Goal: Task Accomplishment & Management: Manage account settings

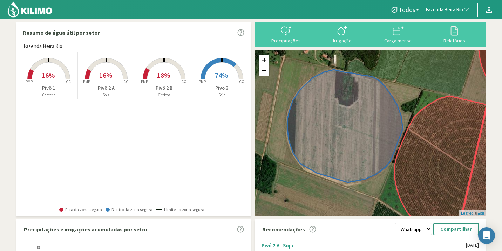
click at [353, 38] on button "Irrigação" at bounding box center [342, 34] width 56 height 19
select select "100: Object"
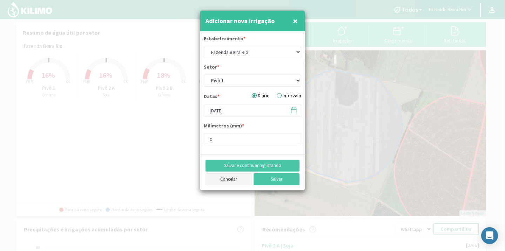
click at [225, 183] on button "Cancelar" at bounding box center [228, 180] width 46 height 12
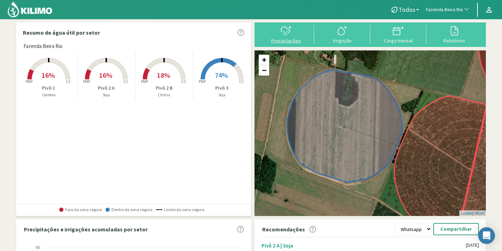
click at [290, 31] on icon at bounding box center [285, 30] width 8 height 6
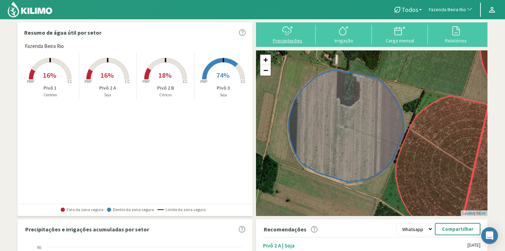
select select "100: Object"
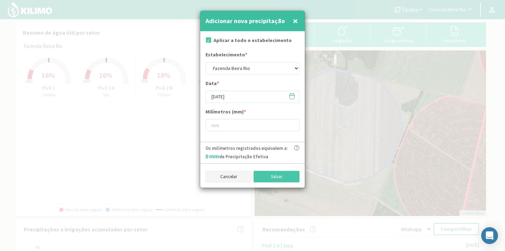
click at [218, 175] on button "Cancelar" at bounding box center [228, 177] width 46 height 12
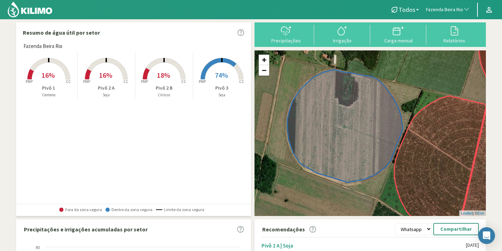
click at [225, 84] on p "Pivô 3" at bounding box center [222, 87] width 58 height 7
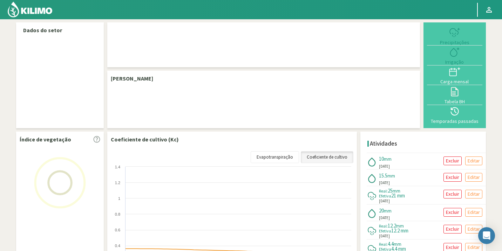
select select "100: Object"
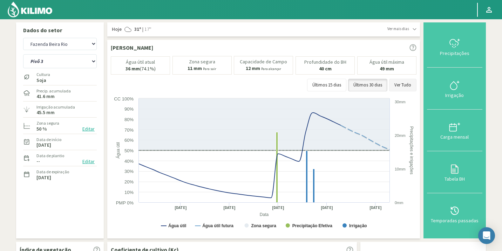
click at [416, 88] on button "Ver Tudo" at bounding box center [402, 85] width 27 height 13
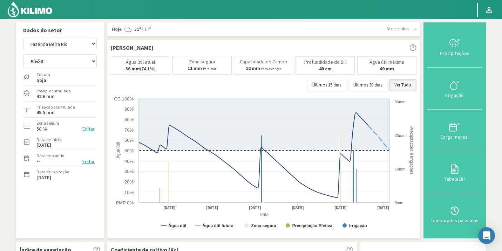
click at [416, 31] on svg-icon at bounding box center [415, 29] width 4 height 5
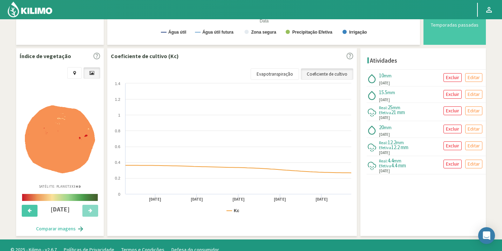
scroll to position [218, 0]
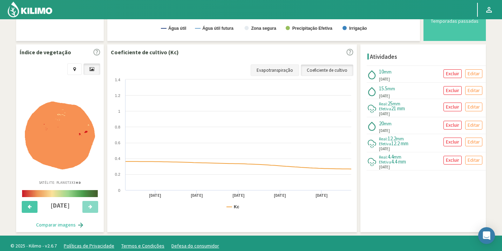
click at [278, 73] on link "Evapotranspiração" at bounding box center [275, 70] width 48 height 12
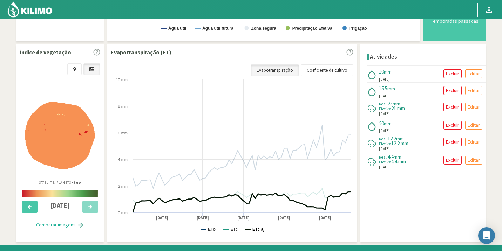
click at [253, 227] on text "ETc aj" at bounding box center [258, 229] width 12 height 5
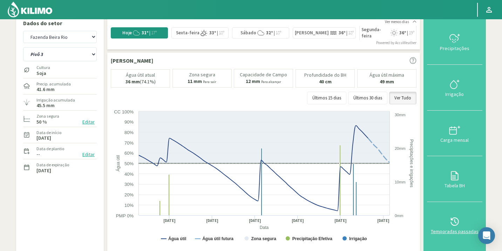
scroll to position [0, 0]
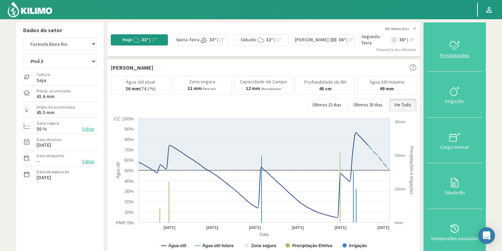
click at [456, 54] on div "Precipitações" at bounding box center [454, 55] width 51 height 5
click at [451, 99] on div "Irrigação" at bounding box center [454, 101] width 51 height 5
click at [92, 62] on select "Pivô 1 Pivô 2 A Pivô 2 B Pivô 3" at bounding box center [60, 61] width 74 height 14
click at [23, 54] on select "Pivô 1 Pivô 2 A Pivô 2 B Pivô 3" at bounding box center [60, 61] width 74 height 14
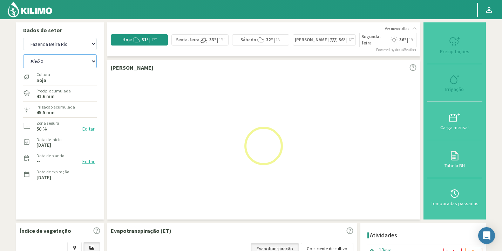
select select "3: Object"
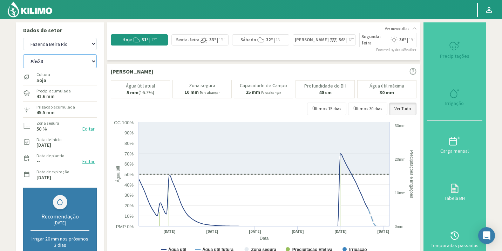
click at [81, 63] on select "Pivô 1 Pivô 2 A Pivô 2 B Pivô 3" at bounding box center [60, 61] width 74 height 14
select select "389: Object"
click at [23, 54] on select "Pivô 1 Pivô 2 A Pivô 2 B Pivô 3" at bounding box center [60, 61] width 74 height 14
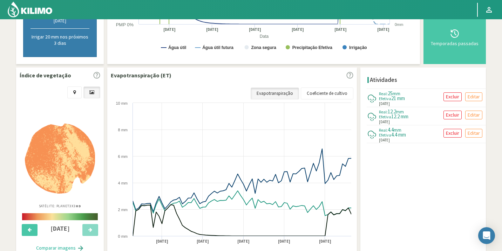
scroll to position [214, 0]
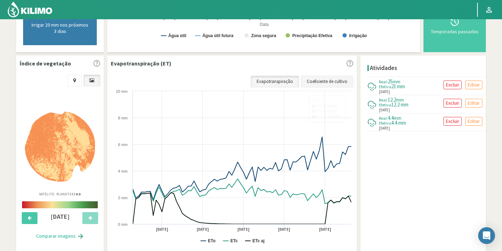
click at [320, 76] on link "Coeficiente de cultivo" at bounding box center [327, 82] width 53 height 12
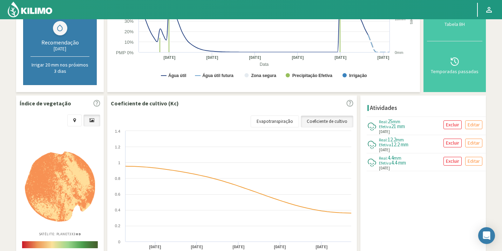
scroll to position [178, 0]
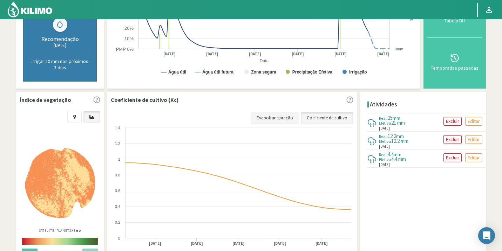
click at [287, 121] on link "Evapotranspiração" at bounding box center [275, 118] width 48 height 12
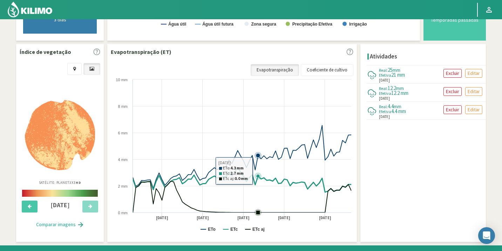
scroll to position [232, 0]
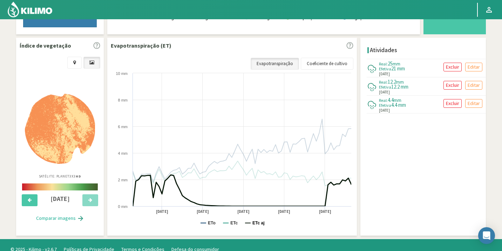
click at [253, 225] on text "ETc aj" at bounding box center [258, 223] width 12 height 5
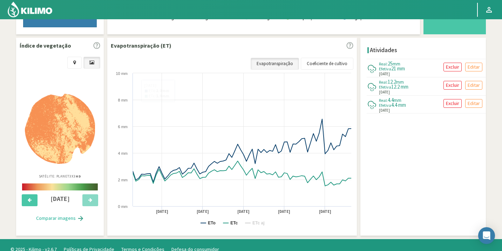
click at [49, 121] on img at bounding box center [60, 129] width 70 height 70
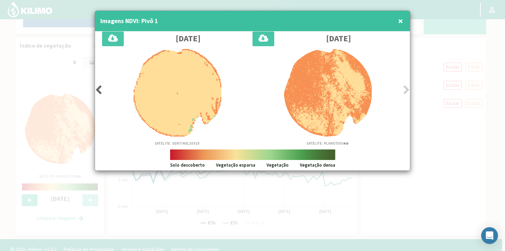
click at [100, 91] on icon at bounding box center [98, 90] width 7 height 10
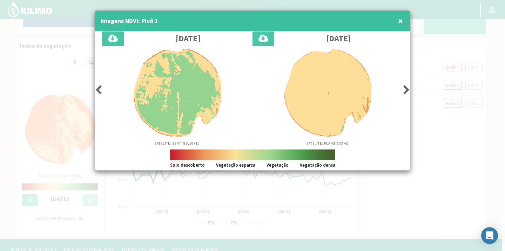
click at [100, 91] on icon at bounding box center [98, 90] width 7 height 10
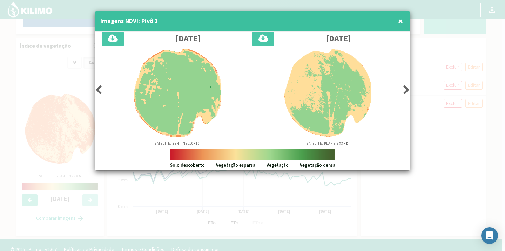
click at [100, 91] on icon at bounding box center [98, 90] width 7 height 10
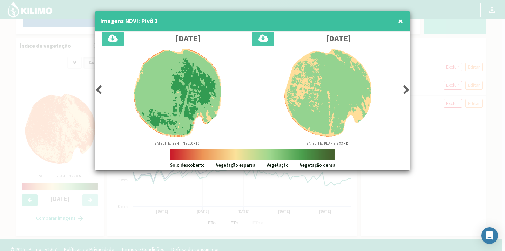
click at [100, 91] on icon at bounding box center [98, 90] width 7 height 10
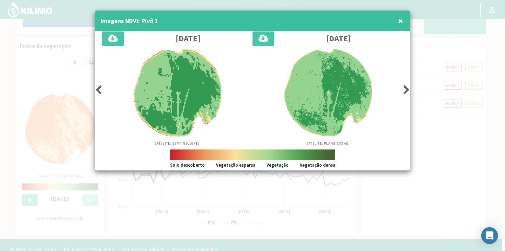
click at [100, 91] on icon at bounding box center [98, 90] width 7 height 10
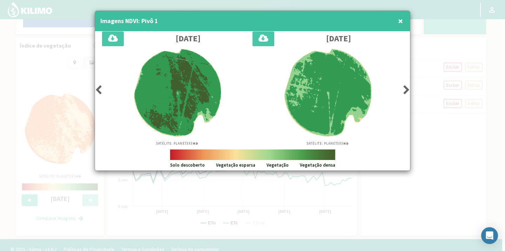
click at [100, 91] on icon at bounding box center [98, 90] width 7 height 10
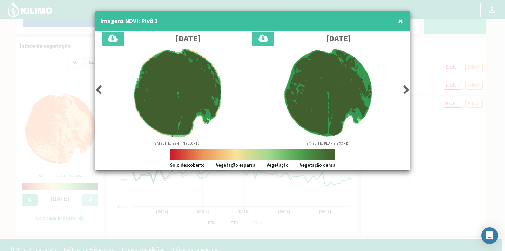
click at [100, 91] on icon at bounding box center [98, 90] width 7 height 10
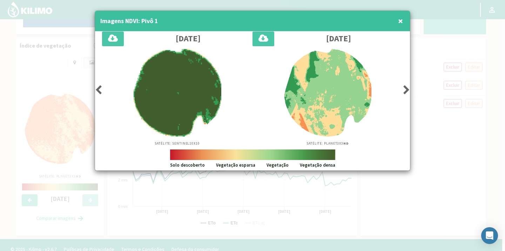
click at [100, 91] on icon at bounding box center [98, 90] width 7 height 10
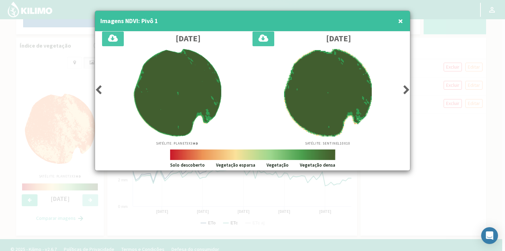
click at [100, 91] on icon at bounding box center [98, 90] width 7 height 10
click at [405, 89] on icon at bounding box center [406, 90] width 7 height 10
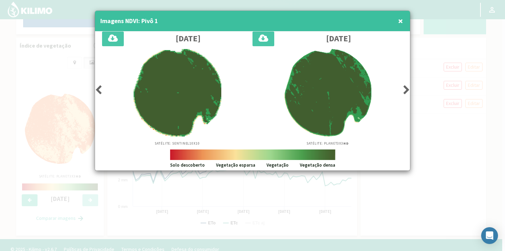
click at [405, 89] on icon at bounding box center [406, 90] width 7 height 10
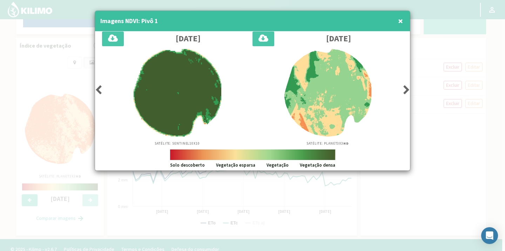
click at [405, 89] on icon at bounding box center [406, 90] width 7 height 10
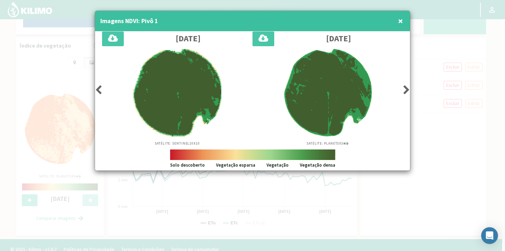
click at [405, 89] on icon at bounding box center [406, 90] width 7 height 10
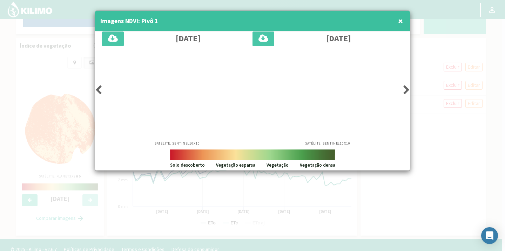
click at [405, 89] on icon at bounding box center [406, 90] width 7 height 10
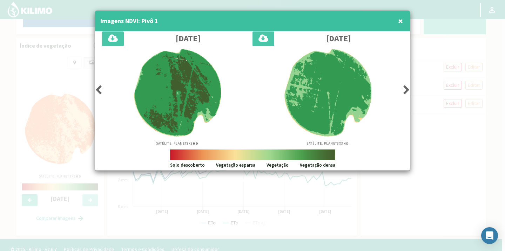
click at [405, 89] on icon at bounding box center [406, 90] width 7 height 10
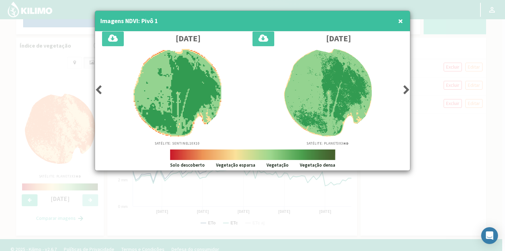
click at [405, 89] on icon at bounding box center [406, 90] width 7 height 10
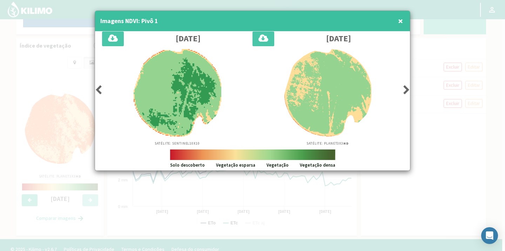
click at [405, 89] on icon at bounding box center [406, 90] width 7 height 10
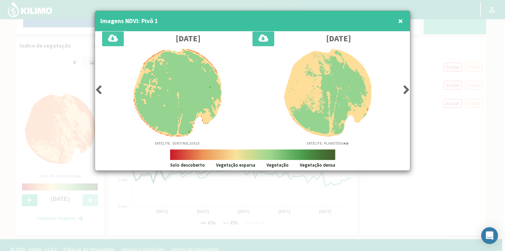
click at [405, 89] on icon at bounding box center [406, 90] width 7 height 10
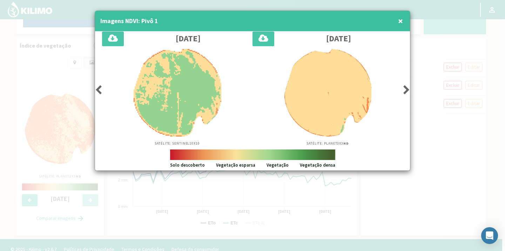
click at [405, 89] on icon at bounding box center [406, 90] width 7 height 10
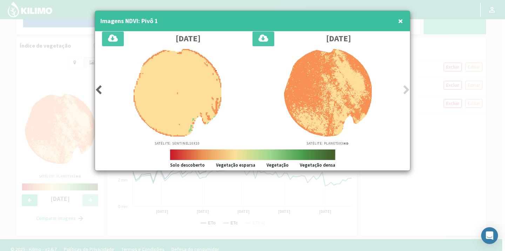
click at [405, 89] on icon at bounding box center [406, 90] width 7 height 10
click at [400, 23] on span "×" at bounding box center [400, 21] width 5 height 12
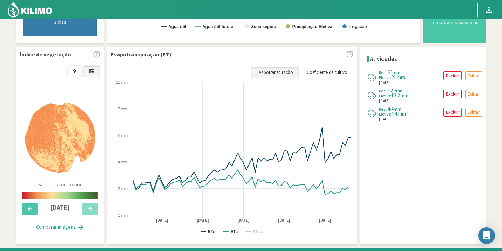
scroll to position [224, 0]
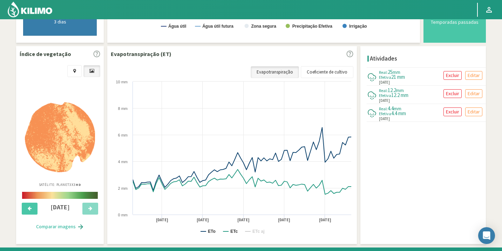
click at [50, 131] on img at bounding box center [60, 137] width 70 height 70
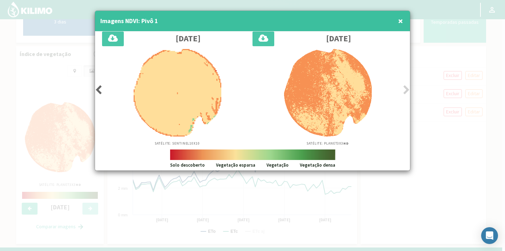
click at [407, 88] on icon at bounding box center [406, 90] width 7 height 10
click at [400, 19] on span "×" at bounding box center [400, 21] width 5 height 12
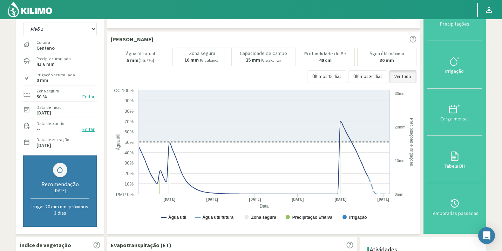
scroll to position [25, 0]
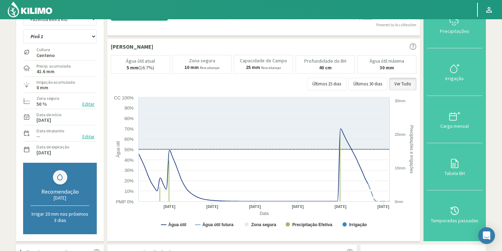
click at [48, 43] on div "Pivô 1 Pivô 2 A Pivô 2 B Pivô 3" at bounding box center [60, 36] width 74 height 18
click at [65, 45] on div "Cultura Centeno" at bounding box center [60, 52] width 74 height 15
click at [76, 45] on div "Cultura Centeno" at bounding box center [60, 52] width 74 height 15
click at [82, 39] on select "Pivô 1 Pivô 2 A Pivô 2 B Pivô 3" at bounding box center [60, 36] width 74 height 14
click at [23, 29] on select "Pivô 1 Pivô 2 A Pivô 2 B Pivô 3" at bounding box center [60, 36] width 74 height 14
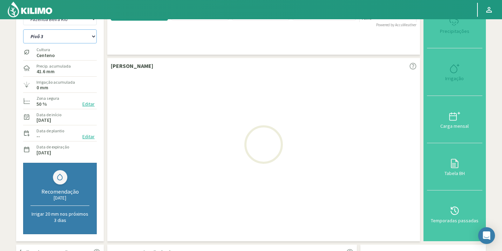
select select "4: Object"
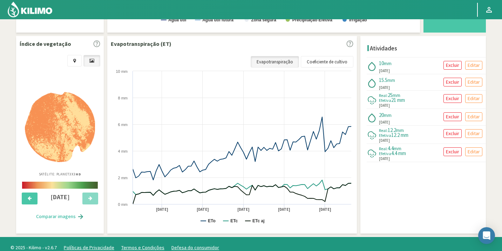
scroll to position [233, 0]
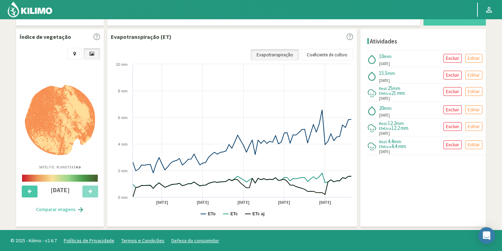
select select "678: Object"
select select "11: Object"
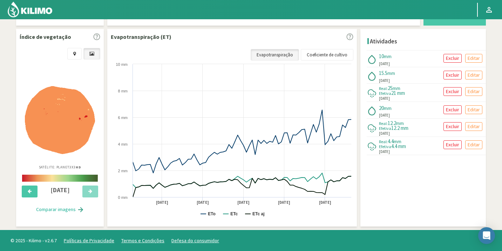
click at [70, 127] on img at bounding box center [60, 120] width 70 height 68
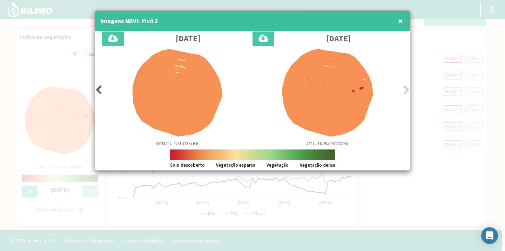
click at [97, 88] on icon at bounding box center [98, 90] width 7 height 10
click at [401, 23] on span "×" at bounding box center [400, 21] width 5 height 12
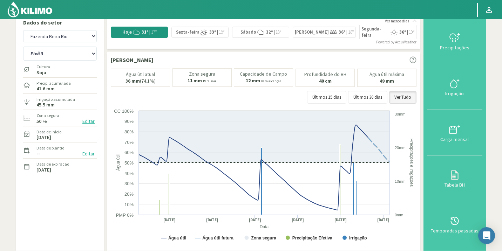
scroll to position [0, 0]
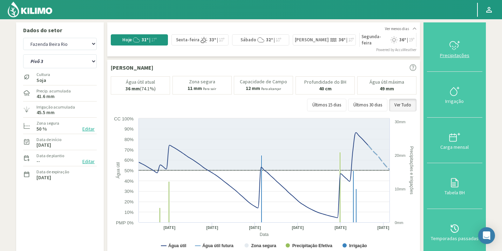
click at [453, 49] on icon at bounding box center [453, 48] width 0 height 1
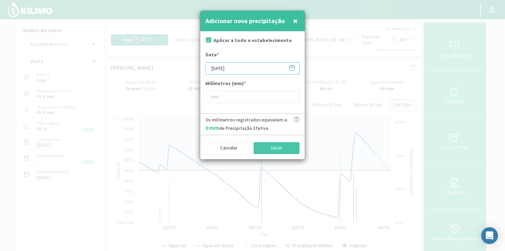
click at [232, 71] on input "[DATE]" at bounding box center [252, 68] width 94 height 12
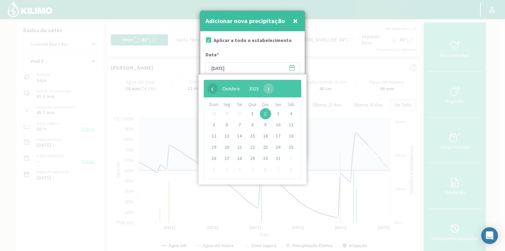
click at [217, 91] on span "‹" at bounding box center [212, 88] width 11 height 11
click at [239, 155] on span "30" at bounding box center [239, 158] width 11 height 11
type input "[DATE]"
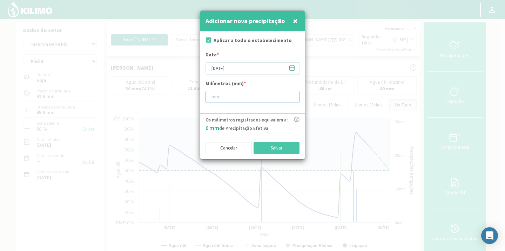
click at [224, 100] on input "number" at bounding box center [252, 97] width 94 height 12
type input "30"
click at [281, 149] on button "Salvar" at bounding box center [276, 148] width 46 height 12
type input "[DATE]"
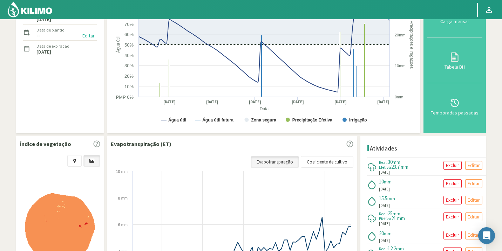
scroll to position [127, 0]
click at [453, 163] on p "Excluir" at bounding box center [452, 165] width 13 height 8
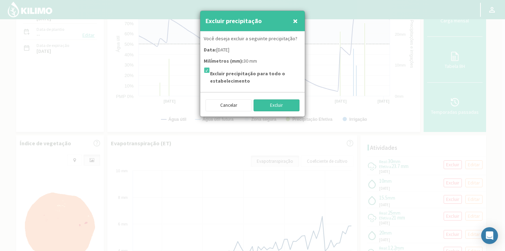
click at [275, 103] on button "Excluir" at bounding box center [276, 106] width 46 height 12
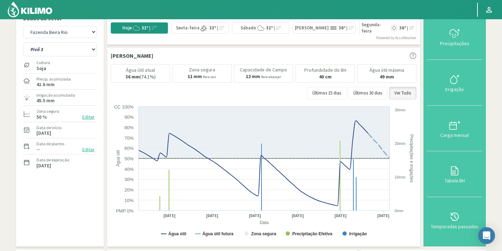
scroll to position [0, 0]
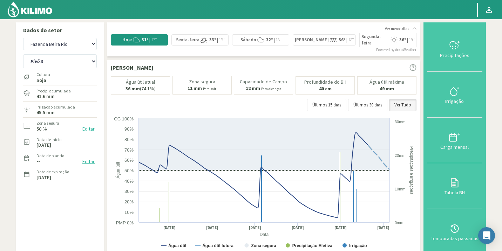
click at [31, 16] on img at bounding box center [30, 9] width 46 height 17
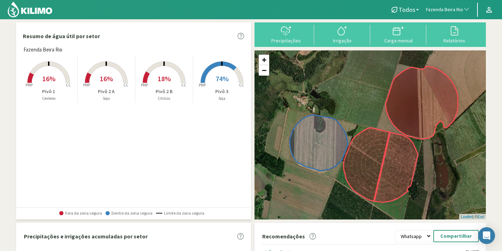
click at [31, 16] on img at bounding box center [30, 9] width 46 height 17
